Goal: Check status

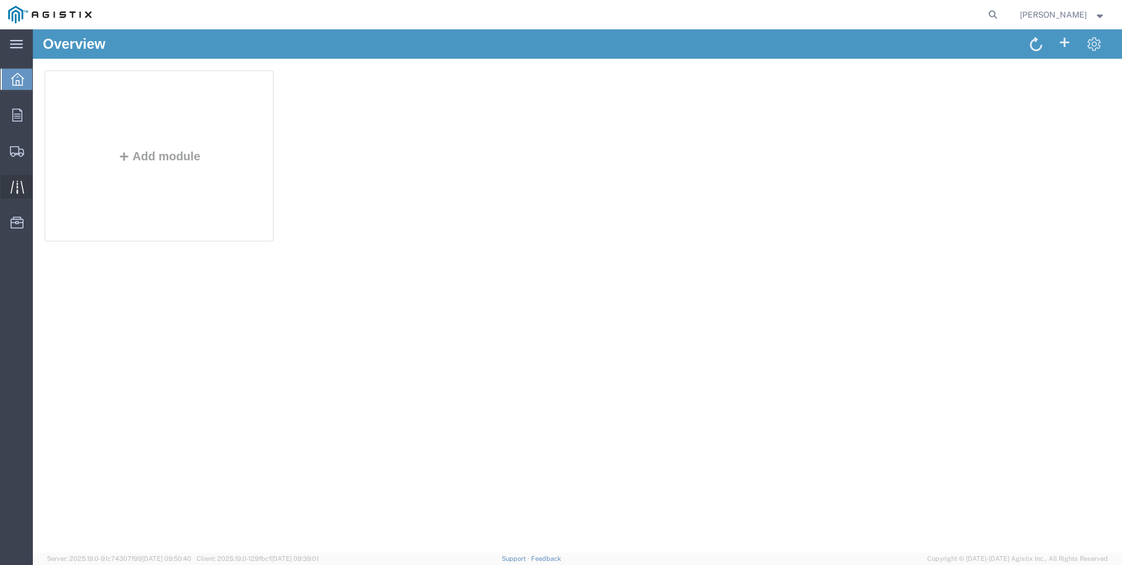
click at [19, 184] on icon at bounding box center [17, 186] width 13 height 13
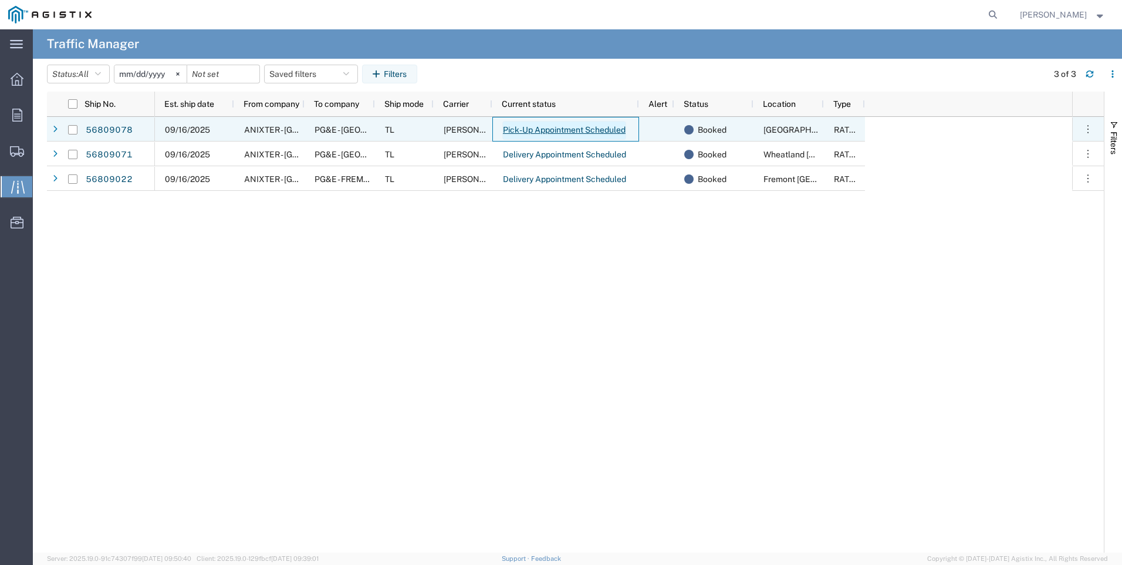
click at [586, 129] on link "Pick-Up Appointment Scheduled" at bounding box center [564, 130] width 124 height 19
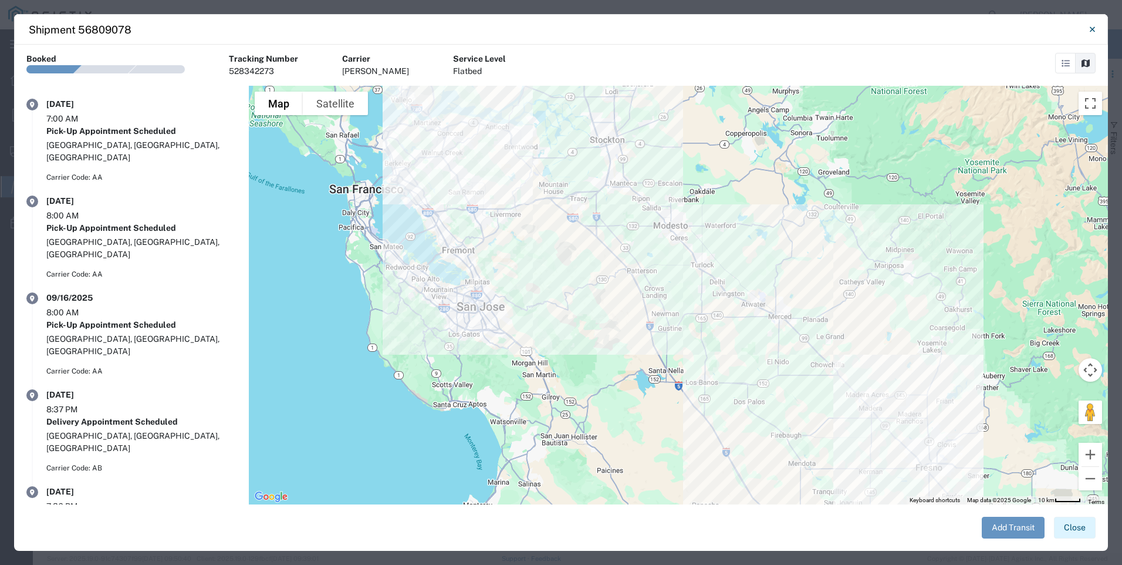
click at [1079, 529] on button "Close" at bounding box center [1075, 527] width 42 height 22
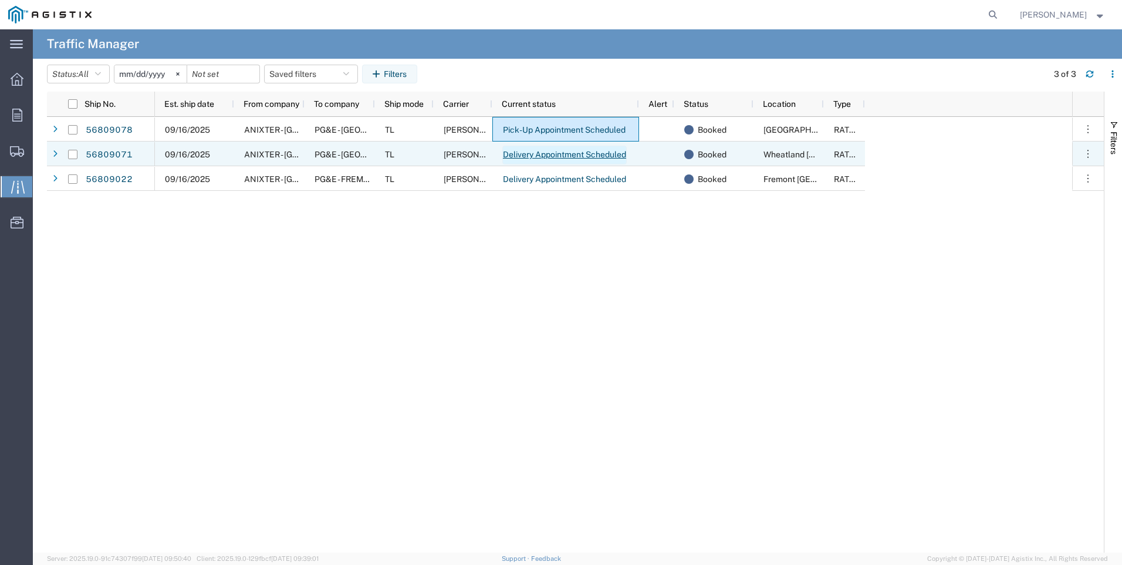
click at [560, 155] on link "Delivery Appointment Scheduled" at bounding box center [564, 155] width 124 height 19
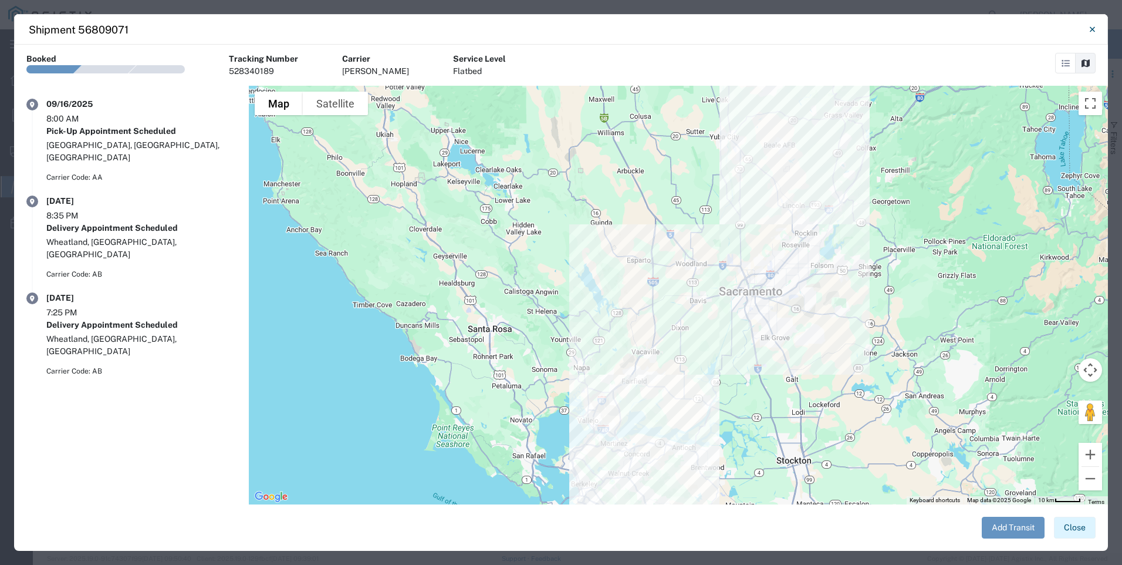
click at [1074, 525] on button "Close" at bounding box center [1075, 527] width 42 height 22
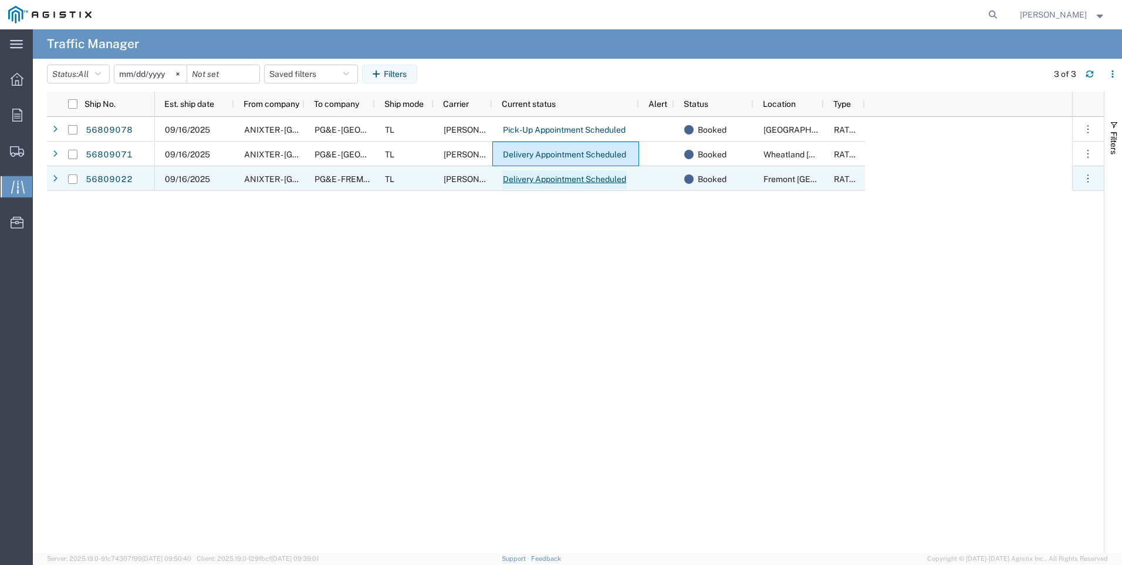
click at [571, 178] on link "Delivery Appointment Scheduled" at bounding box center [564, 179] width 124 height 19
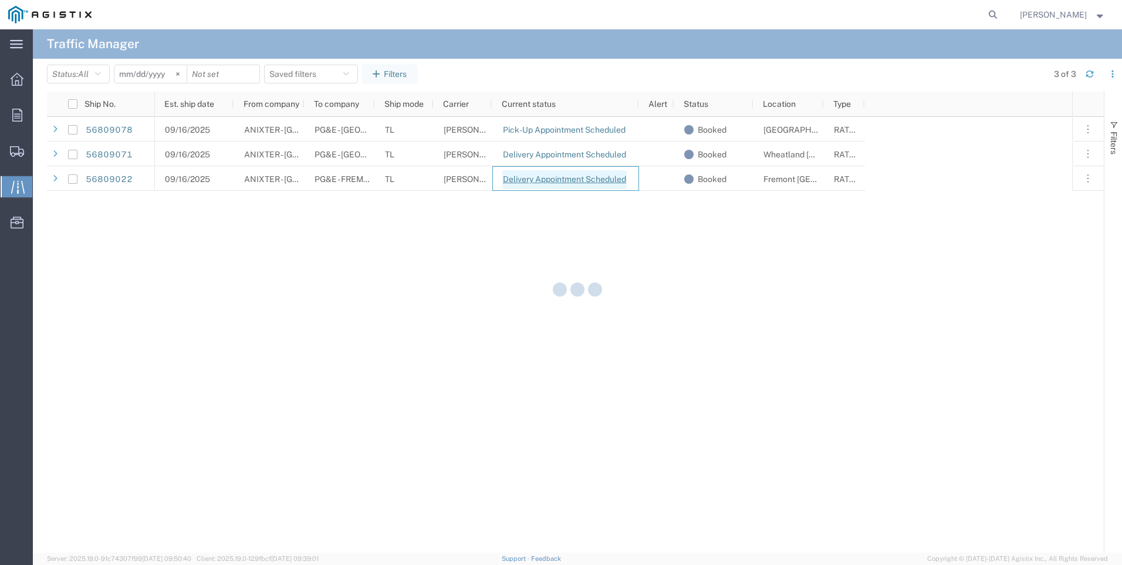
click at [571, 178] on div at bounding box center [577, 290] width 1089 height 523
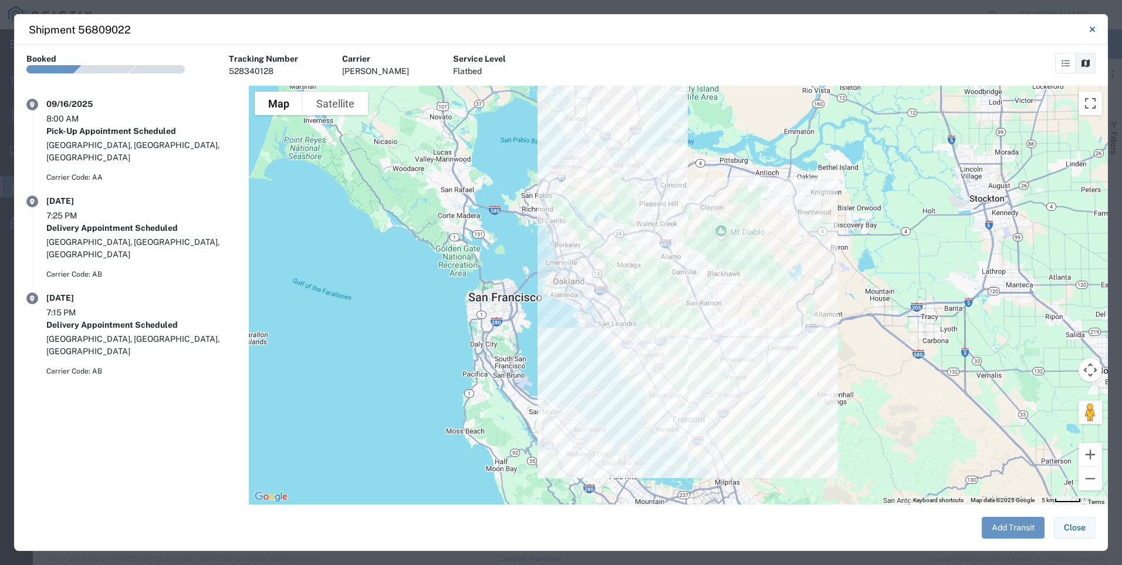
click at [1068, 528] on button "Close" at bounding box center [1075, 527] width 42 height 22
